Goal: Find contact information: Find contact information

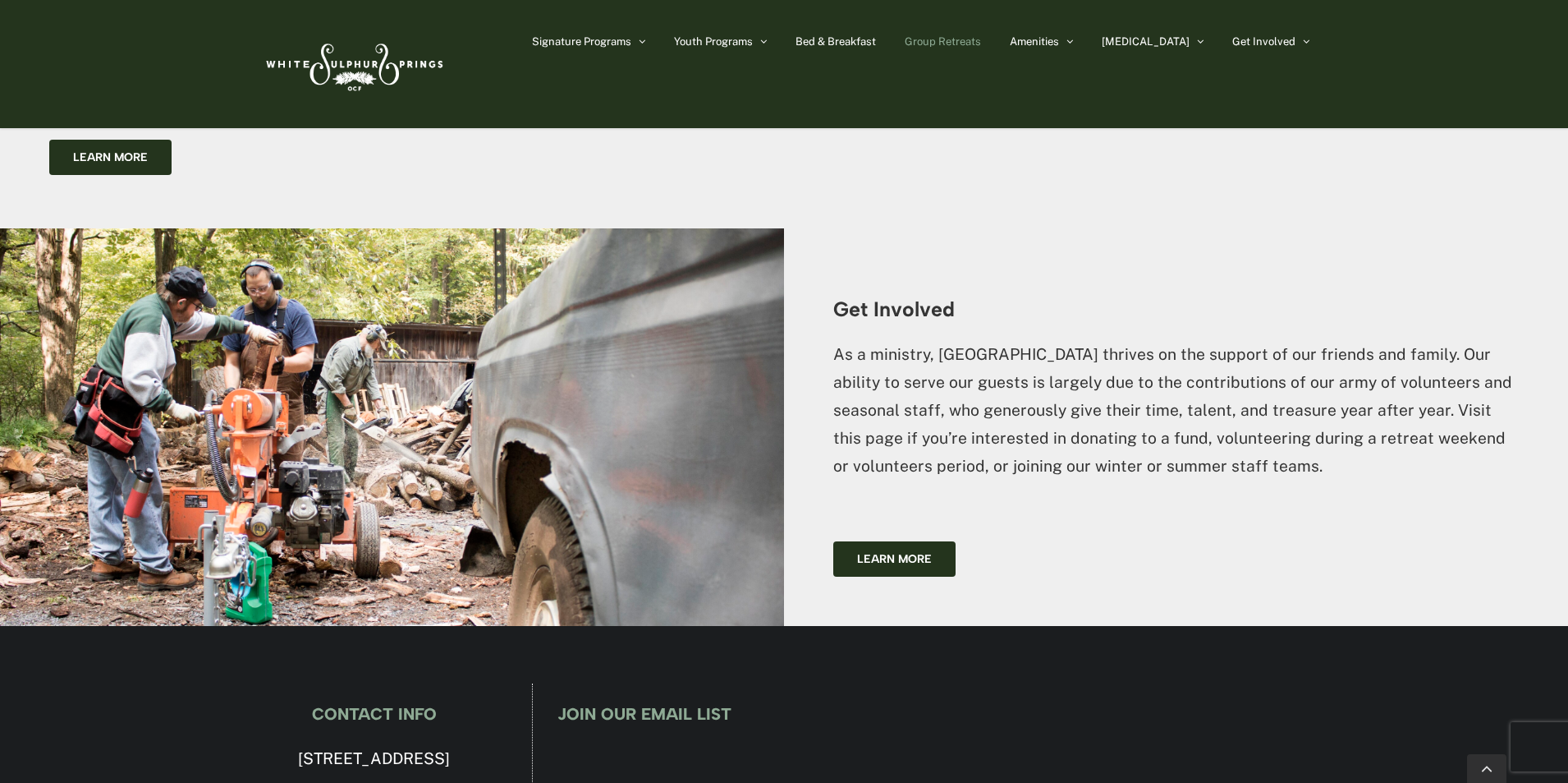
scroll to position [4005, 0]
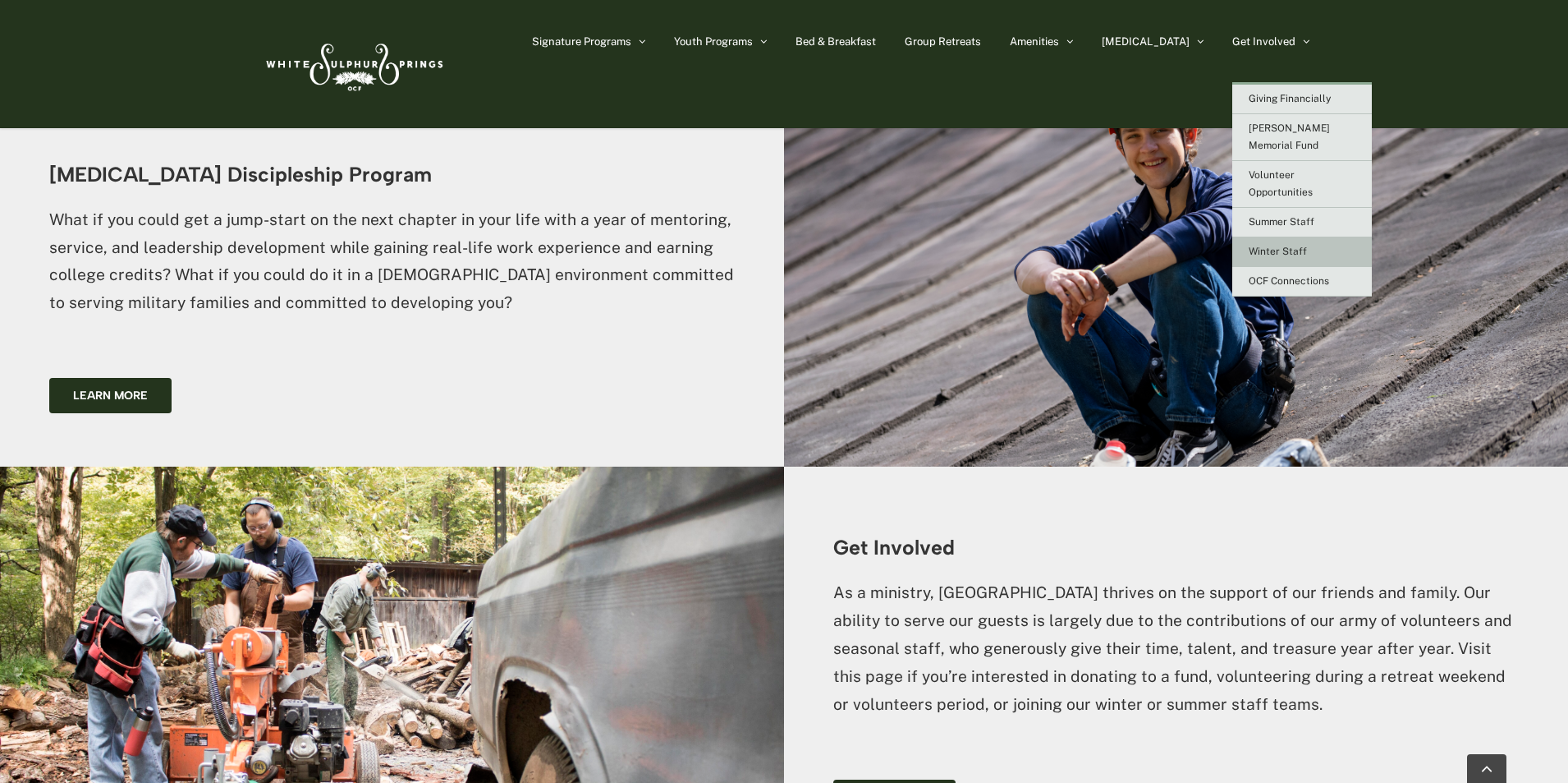
click at [1329, 243] on link "Winter Staff" at bounding box center [1302, 252] width 140 height 30
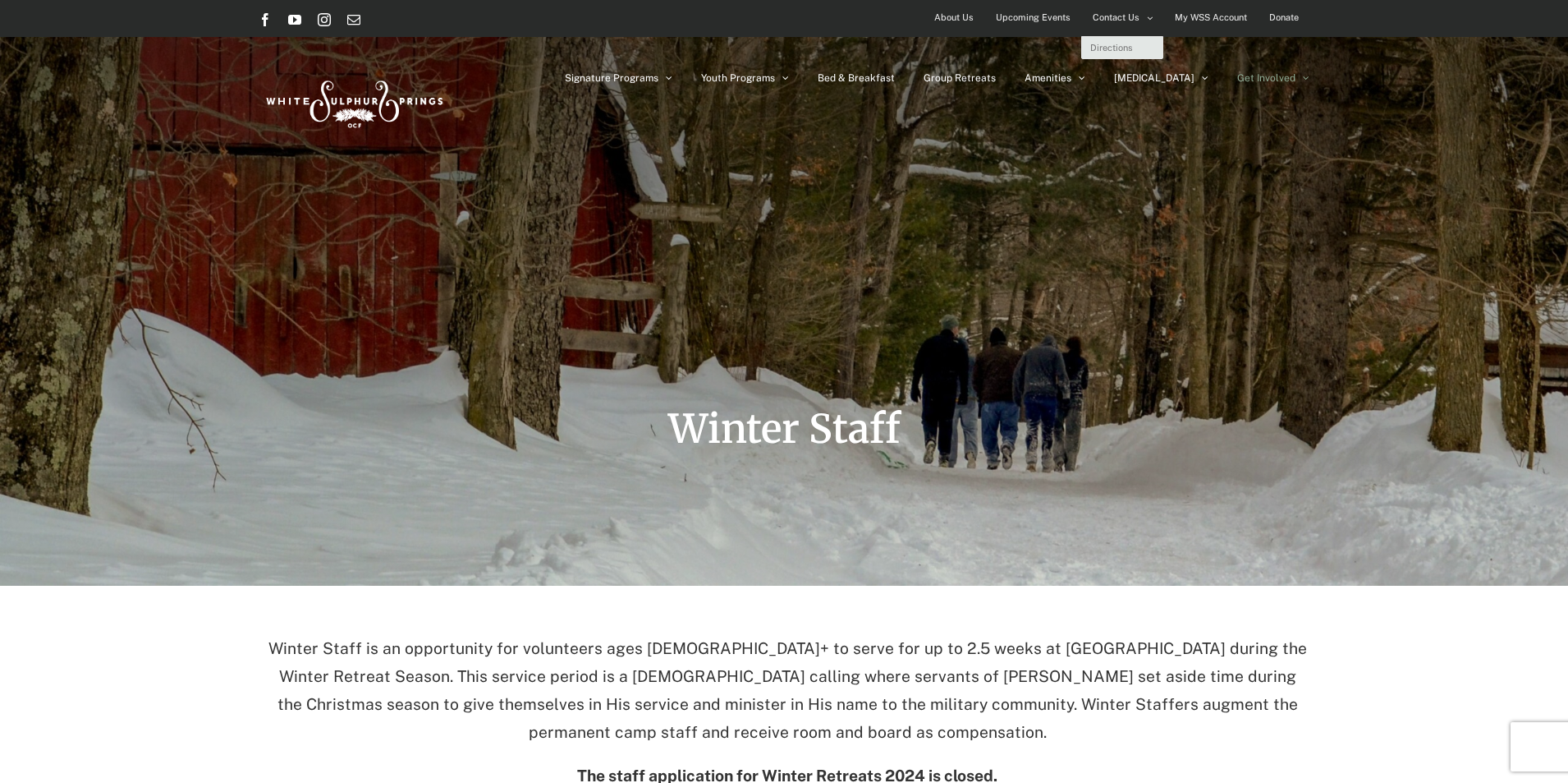
click at [1140, 16] on link "Contact Us" at bounding box center [1123, 17] width 81 height 36
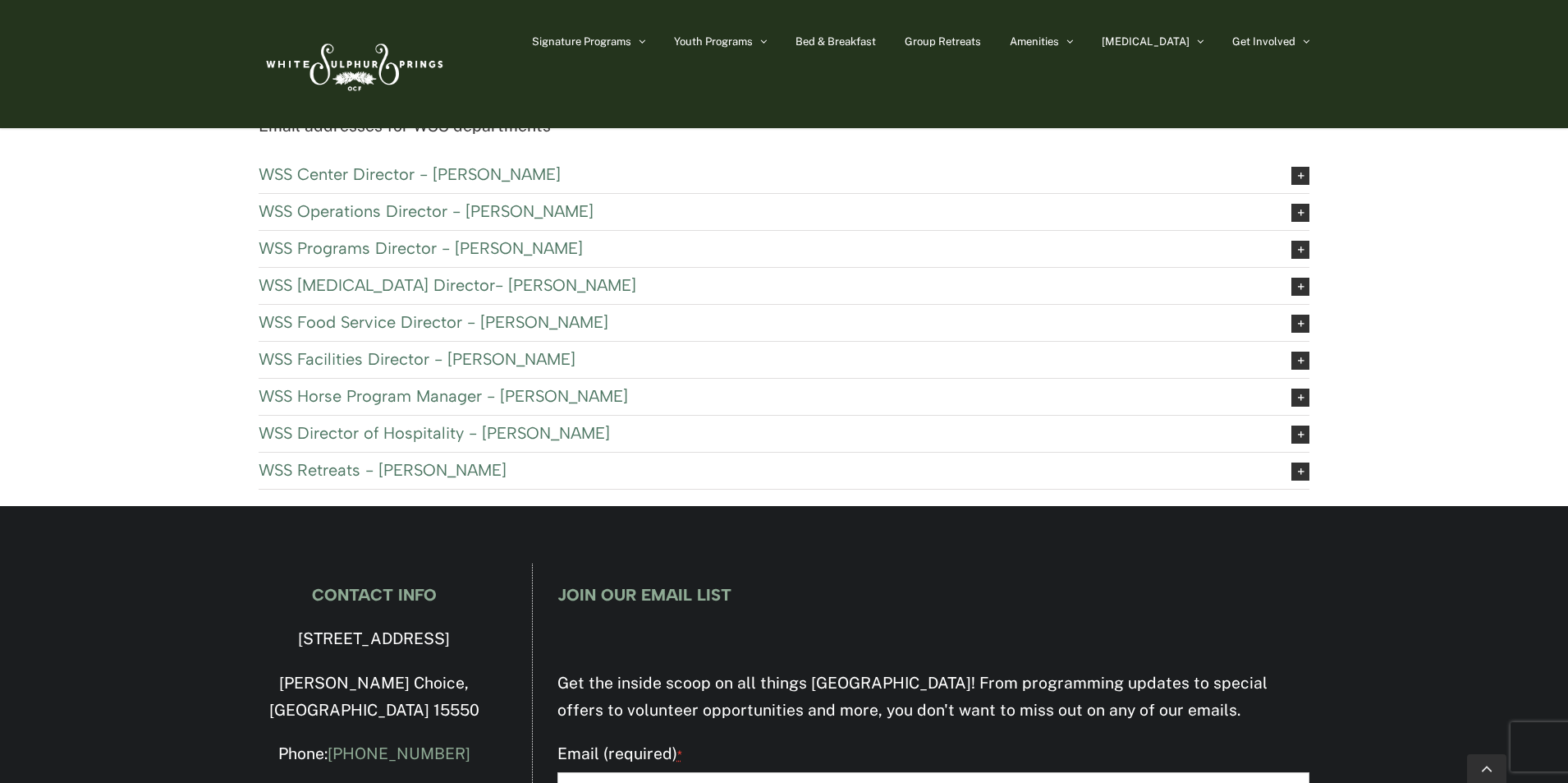
scroll to position [399, 0]
